Goal: Transaction & Acquisition: Obtain resource

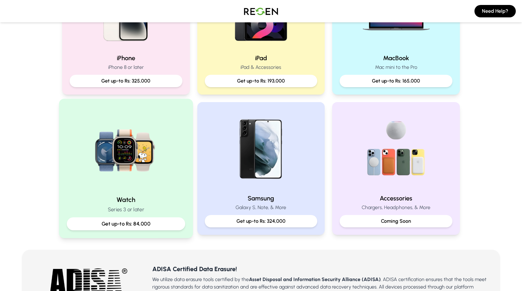
scroll to position [204, 0]
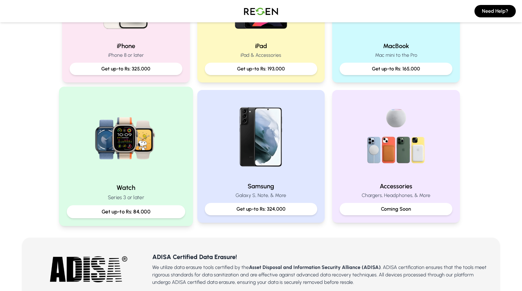
click at [121, 188] on h2 "Watch" at bounding box center [126, 187] width 118 height 9
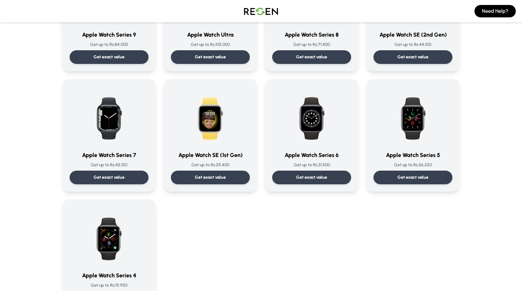
scroll to position [127, 0]
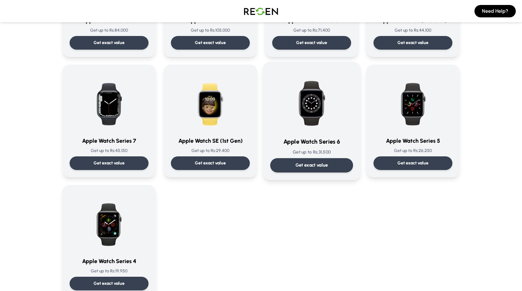
click at [323, 167] on p "Get exact value" at bounding box center [311, 165] width 33 height 7
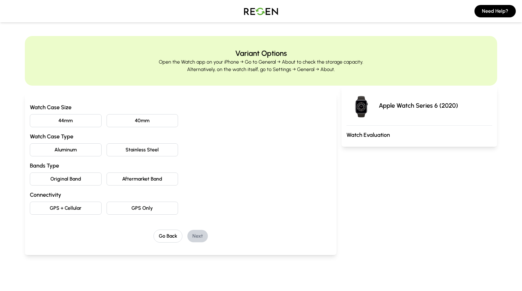
click at [75, 122] on button "44mm" at bounding box center [66, 120] width 72 height 13
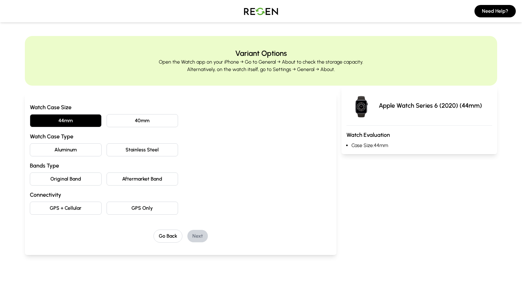
click at [80, 152] on button "Aluminum" at bounding box center [66, 150] width 72 height 13
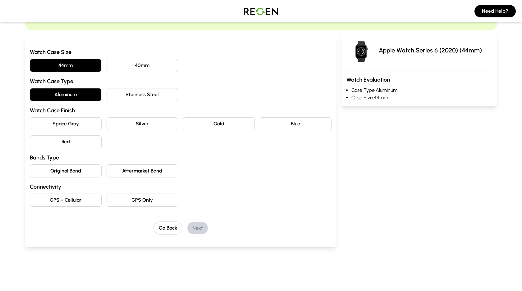
scroll to position [60, 0]
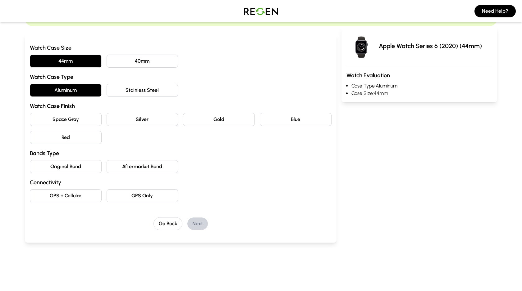
click at [305, 123] on button "Blue" at bounding box center [296, 119] width 72 height 13
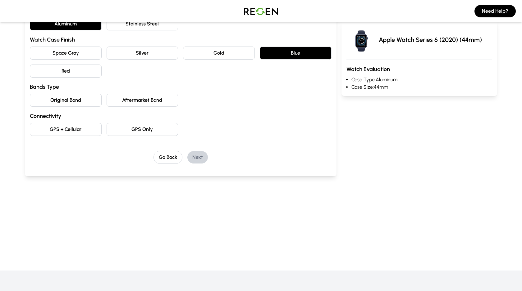
scroll to position [127, 0]
click at [62, 104] on button "Original Band" at bounding box center [66, 99] width 72 height 13
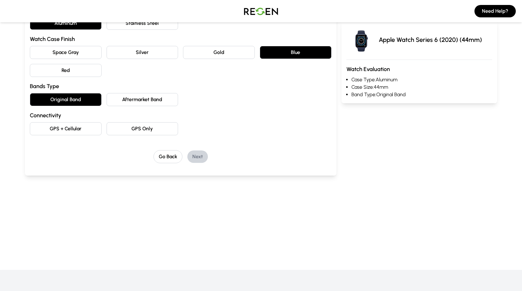
click at [142, 131] on button "GPS Only" at bounding box center [143, 128] width 72 height 13
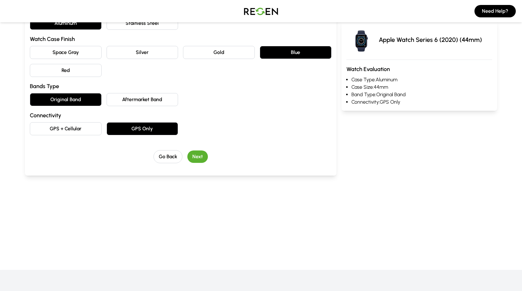
click at [201, 158] on button "Next" at bounding box center [197, 157] width 21 height 12
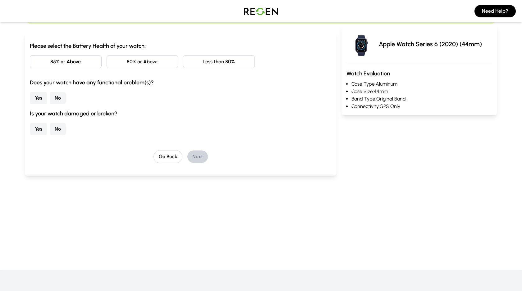
scroll to position [0, 0]
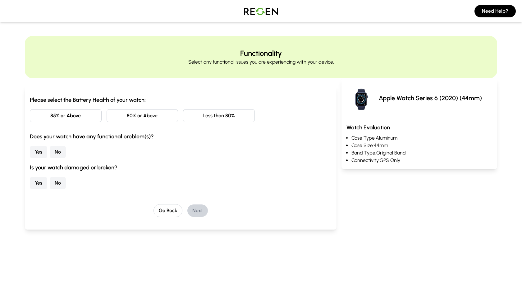
click at [156, 115] on button "80% or Above" at bounding box center [143, 115] width 72 height 13
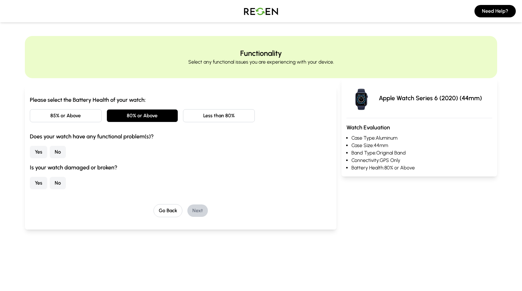
click at [39, 152] on button "Yes" at bounding box center [38, 152] width 17 height 12
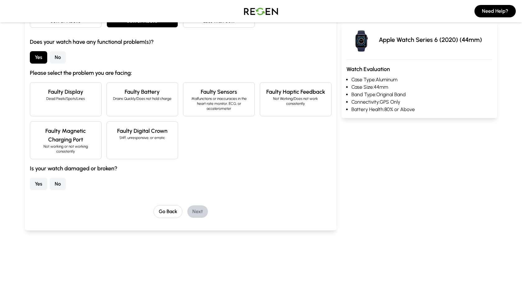
scroll to position [96, 0]
click at [132, 87] on h4 "Faulty Battery" at bounding box center [142, 91] width 61 height 9
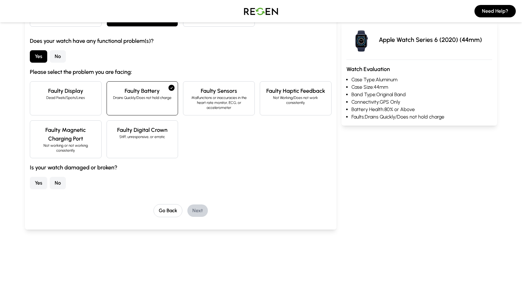
click at [62, 61] on button "No" at bounding box center [58, 56] width 16 height 12
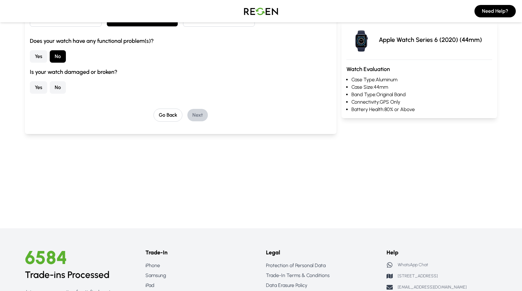
click at [48, 87] on div "Yes No" at bounding box center [181, 87] width 302 height 12
click at [38, 87] on button "Yes" at bounding box center [38, 87] width 17 height 12
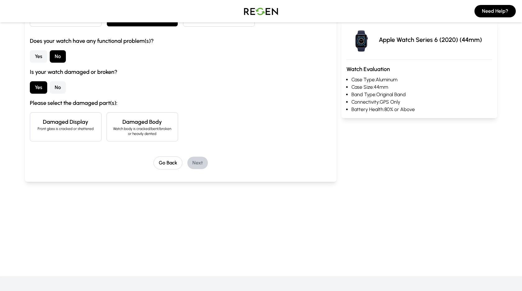
click at [59, 86] on button "No" at bounding box center [58, 87] width 16 height 12
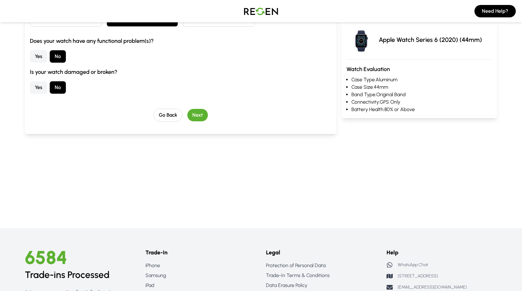
click at [38, 49] on div "Please select the Battery Health of your watch: 85% or Above 80% or Above Less …" at bounding box center [181, 47] width 302 height 94
click at [38, 58] on button "Yes" at bounding box center [38, 56] width 17 height 12
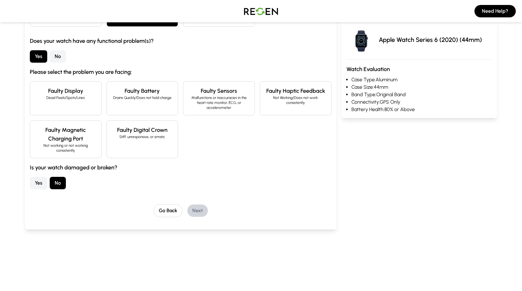
click at [132, 103] on div "Faulty Battery Drains Quickly/Does not hold charge" at bounding box center [143, 98] width 72 height 34
click at [193, 217] on div "Go Back Next" at bounding box center [181, 210] width 302 height 13
click at [194, 210] on button "Next" at bounding box center [197, 211] width 21 height 12
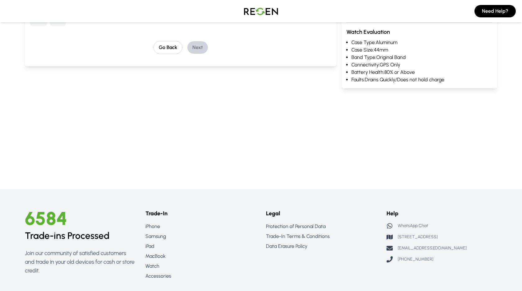
scroll to position [0, 0]
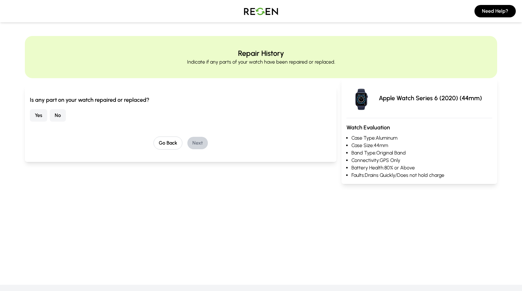
click at [58, 115] on button "No" at bounding box center [58, 115] width 16 height 12
click at [198, 147] on button "Next" at bounding box center [197, 143] width 21 height 12
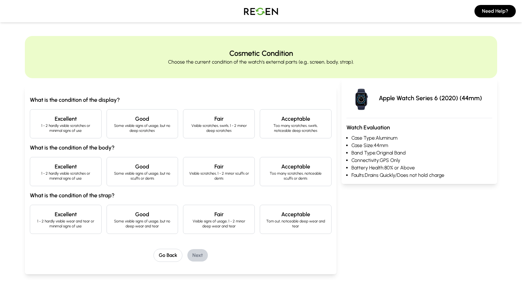
click at [76, 122] on h4 "Excellent" at bounding box center [65, 119] width 61 height 9
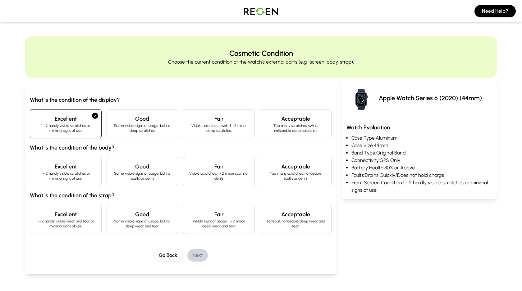
click at [82, 167] on h4 "Excellent" at bounding box center [65, 167] width 61 height 9
click at [89, 220] on p "1 - 2 hardly visible wear and tear or minimal signs of use" at bounding box center [65, 224] width 61 height 10
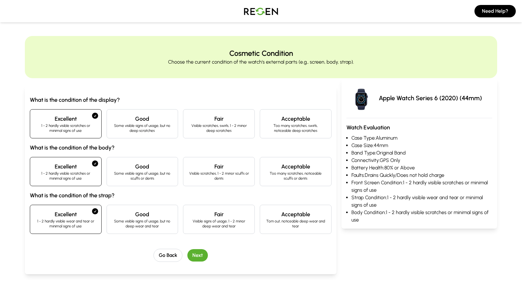
click at [200, 255] on button "Next" at bounding box center [197, 256] width 21 height 12
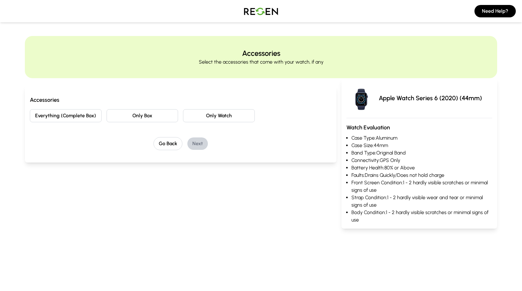
click at [83, 115] on button "Everything (Complete Box)" at bounding box center [66, 115] width 72 height 13
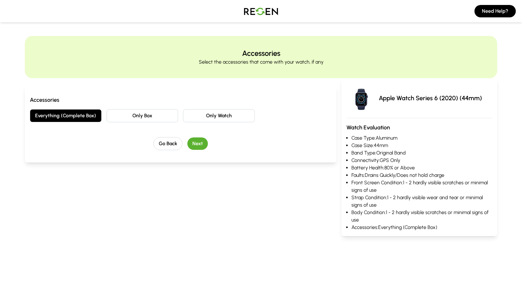
click at [193, 146] on button "Next" at bounding box center [197, 144] width 21 height 12
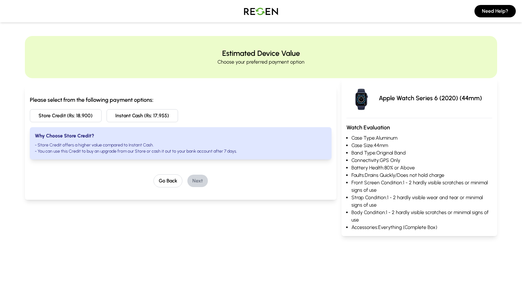
click at [254, 18] on img at bounding box center [261, 10] width 44 height 17
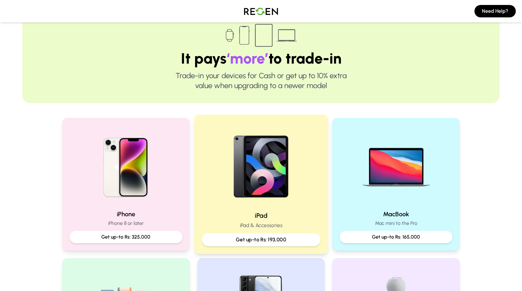
scroll to position [36, 0]
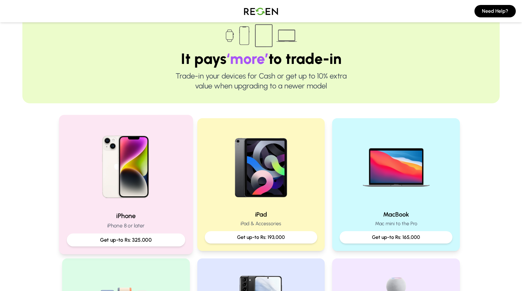
click at [149, 239] on p "Get up-to Rs: 325,000" at bounding box center [126, 240] width 108 height 8
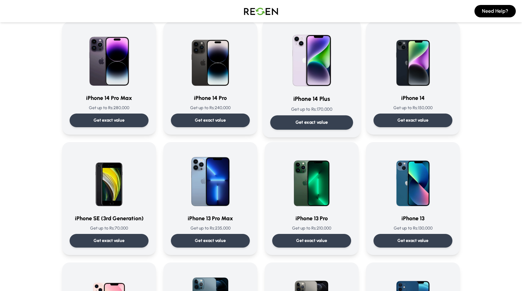
scroll to position [186, 0]
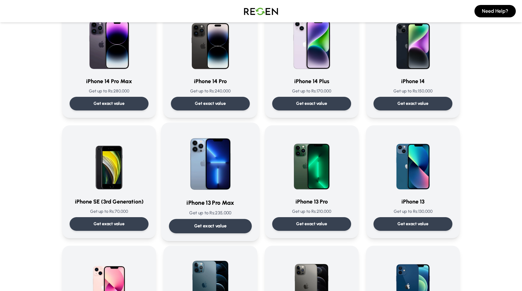
click at [185, 223] on div "Get exact value" at bounding box center [210, 226] width 83 height 14
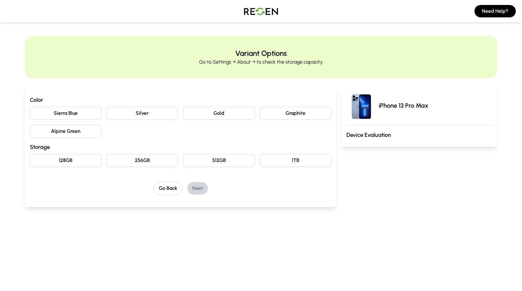
click at [71, 107] on button "Sierra Blue" at bounding box center [66, 113] width 72 height 13
click at [85, 157] on button "128GB" at bounding box center [66, 160] width 72 height 13
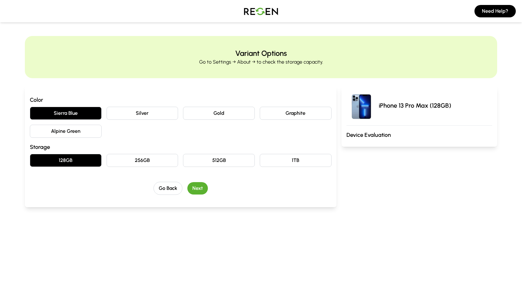
click at [189, 184] on button "Next" at bounding box center [197, 188] width 21 height 12
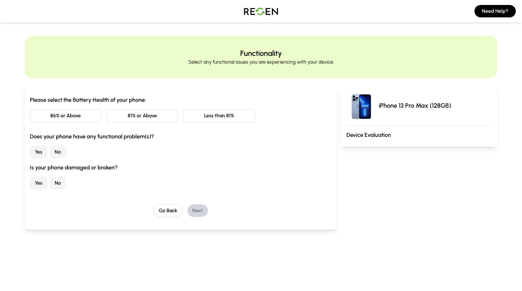
click at [154, 115] on button "81% or Above" at bounding box center [143, 115] width 72 height 13
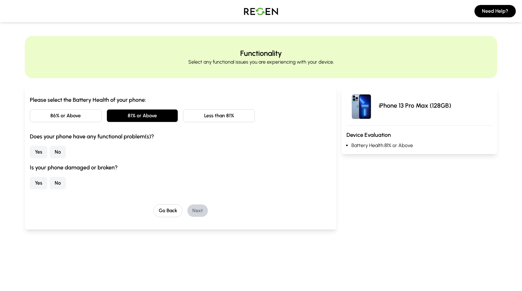
click at [55, 152] on button "No" at bounding box center [58, 152] width 16 height 12
click at [57, 183] on button "No" at bounding box center [58, 183] width 16 height 12
click at [190, 212] on button "Next" at bounding box center [197, 211] width 21 height 12
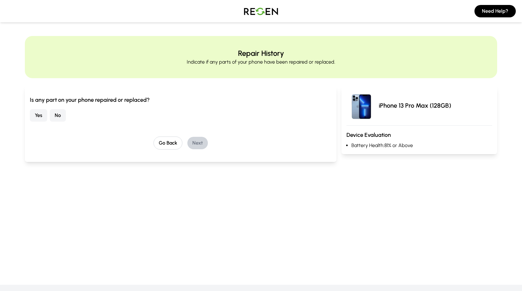
click at [59, 106] on div "Is any part on your phone repaired or replaced? Yes No" at bounding box center [181, 109] width 302 height 26
click at [59, 117] on button "No" at bounding box center [58, 115] width 16 height 12
click at [197, 145] on button "Next" at bounding box center [197, 143] width 21 height 12
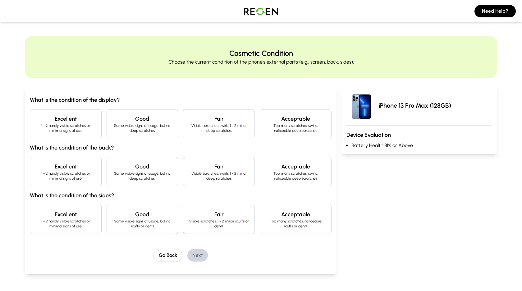
click at [123, 129] on p "Some visible signs of usage, but no deep scratches" at bounding box center [142, 128] width 61 height 10
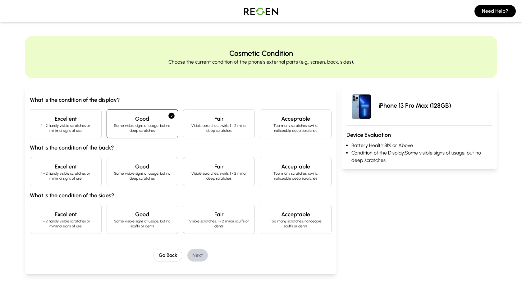
click at [137, 168] on h4 "Good" at bounding box center [142, 167] width 61 height 9
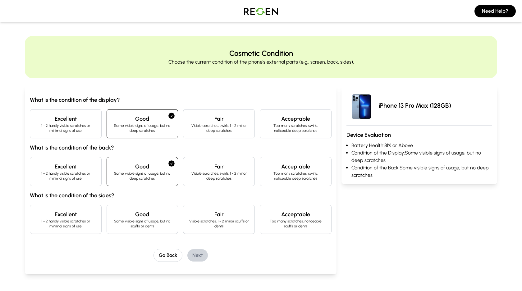
click at [151, 216] on h4 "Good" at bounding box center [142, 214] width 61 height 9
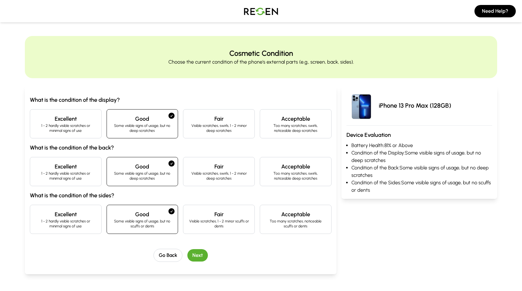
click at [202, 256] on button "Next" at bounding box center [197, 256] width 21 height 12
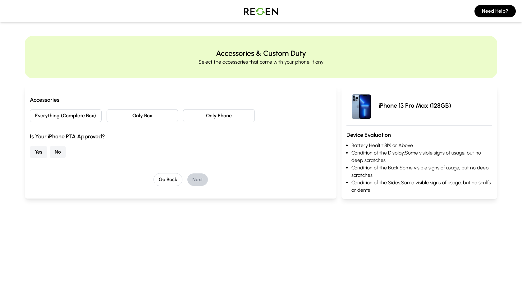
click at [160, 115] on button "Only Box" at bounding box center [143, 115] width 72 height 13
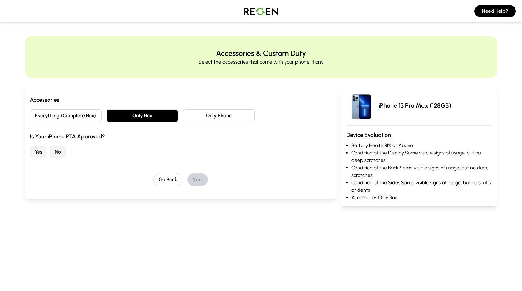
click at [37, 153] on button "Yes" at bounding box center [38, 152] width 17 height 12
click at [201, 181] on button "Next" at bounding box center [197, 180] width 21 height 12
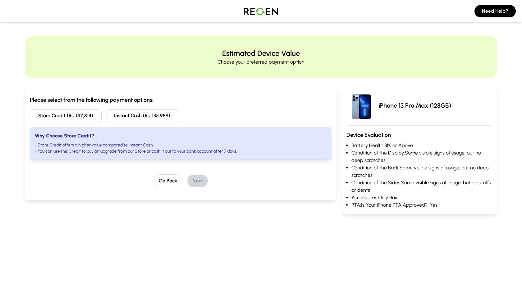
click at [75, 117] on button "Store Credit (Rs: 147,814)" at bounding box center [66, 115] width 72 height 13
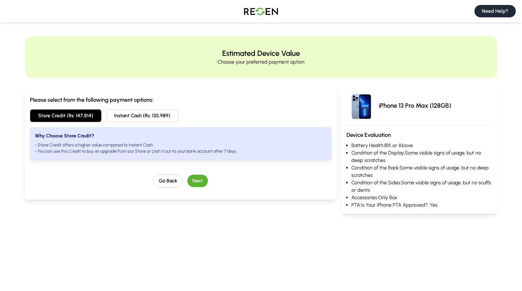
click at [501, 11] on button "Need Help?" at bounding box center [494, 11] width 41 height 12
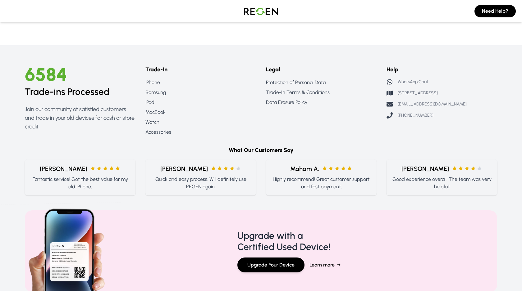
scroll to position [570, 0]
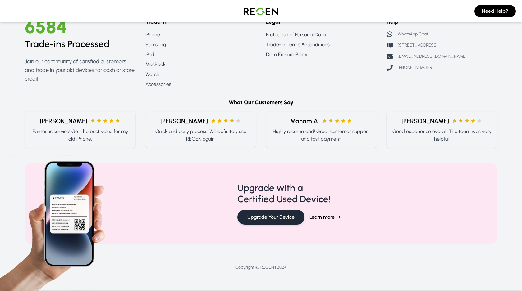
click at [281, 215] on button "Upgrade Your Device" at bounding box center [270, 217] width 67 height 15
